Goal: Register for event/course

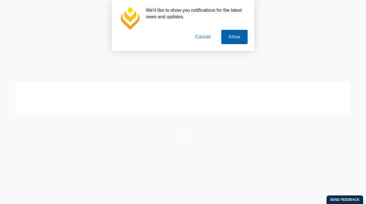
click at [230, 40] on button "Allow" at bounding box center [235, 37] width 26 height 14
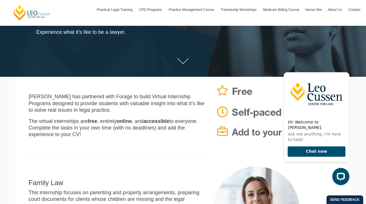
scroll to position [77, 0]
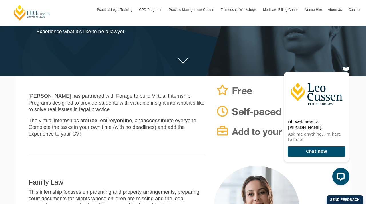
click at [346, 69] on icon "Hide greeting" at bounding box center [346, 67] width 3 height 3
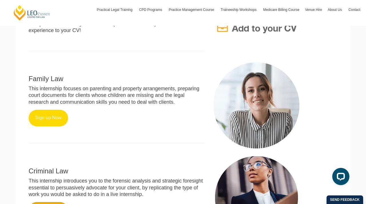
scroll to position [202, 0]
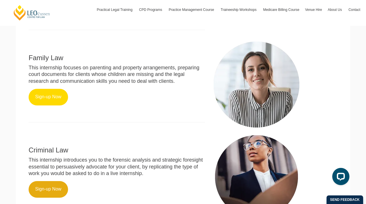
click at [45, 94] on link "Sign-up Now" at bounding box center [49, 97] width 40 height 17
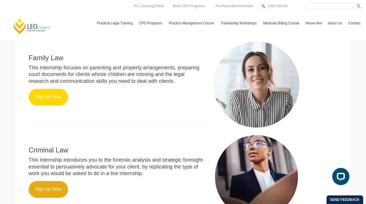
click at [48, 95] on link "Sign-up Now" at bounding box center [49, 97] width 40 height 17
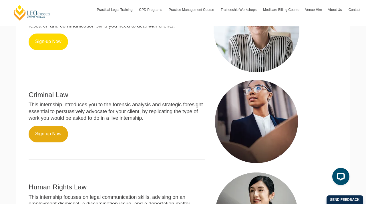
scroll to position [256, 0]
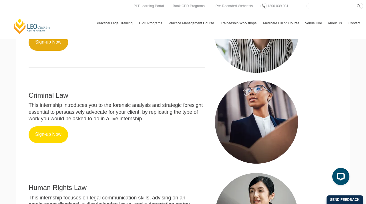
click at [59, 134] on link "Sign-up Now" at bounding box center [49, 134] width 40 height 17
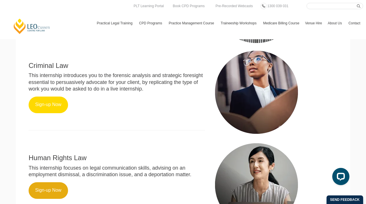
scroll to position [255, 0]
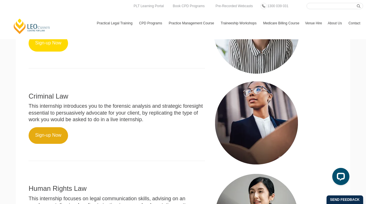
click at [56, 48] on link "Sign-up Now" at bounding box center [49, 43] width 40 height 17
click at [54, 46] on link "Sign-up Now" at bounding box center [49, 43] width 40 height 17
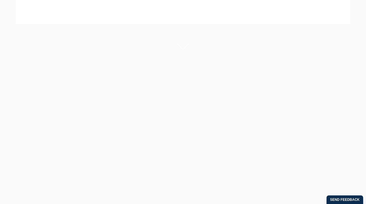
scroll to position [33, 0]
click at [174, 78] on p "Experience what it’s like to be a lawyer." at bounding box center [139, 75] width 206 height 7
click at [166, 54] on div at bounding box center [183, 76] width 366 height 110
click at [189, 103] on link at bounding box center [183, 105] width 23 height 17
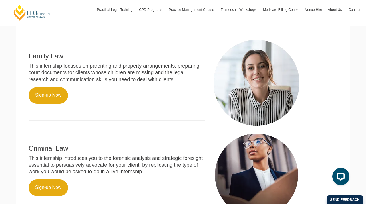
scroll to position [209, 0]
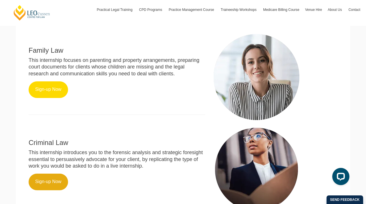
click at [52, 81] on link "Sign-up Now" at bounding box center [49, 89] width 40 height 17
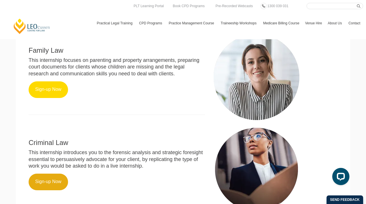
click at [45, 90] on link "Sign-up Now" at bounding box center [49, 89] width 40 height 17
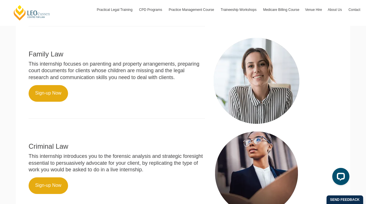
click at [46, 102] on div "Family Law This internship focuses on parenting and property arrangements, prep…" at bounding box center [116, 81] width 185 height 86
click at [46, 94] on link "Sign-up Now" at bounding box center [49, 93] width 40 height 17
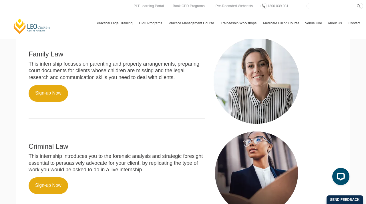
click at [47, 176] on div "Criminal Law This internship introduces you to the forensic analysis and strate…" at bounding box center [116, 173] width 185 height 86
click at [45, 193] on link "Sign-up Now" at bounding box center [49, 185] width 40 height 17
